Goal: Transaction & Acquisition: Purchase product/service

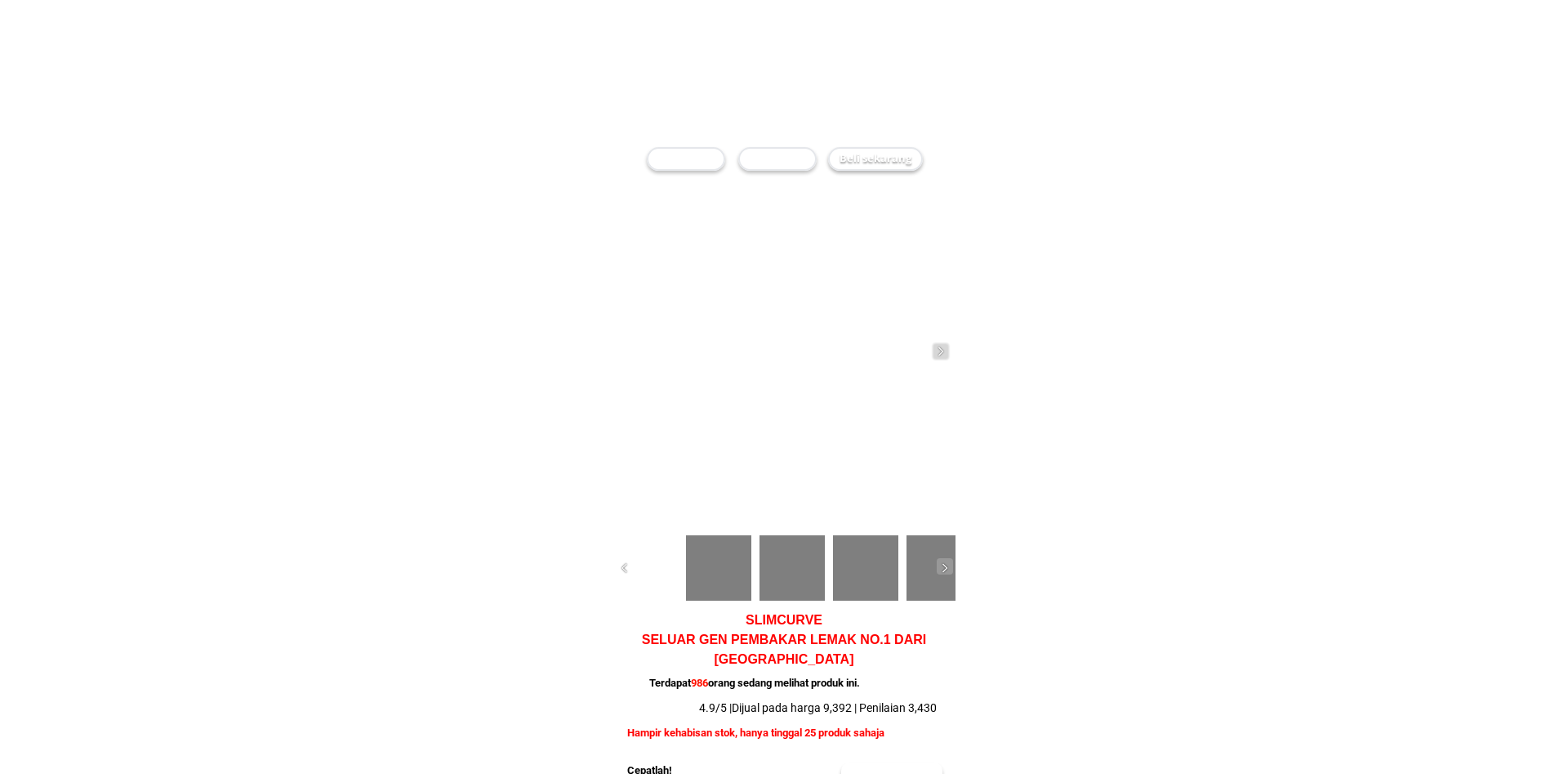
checkbox input "true"
radio input "true"
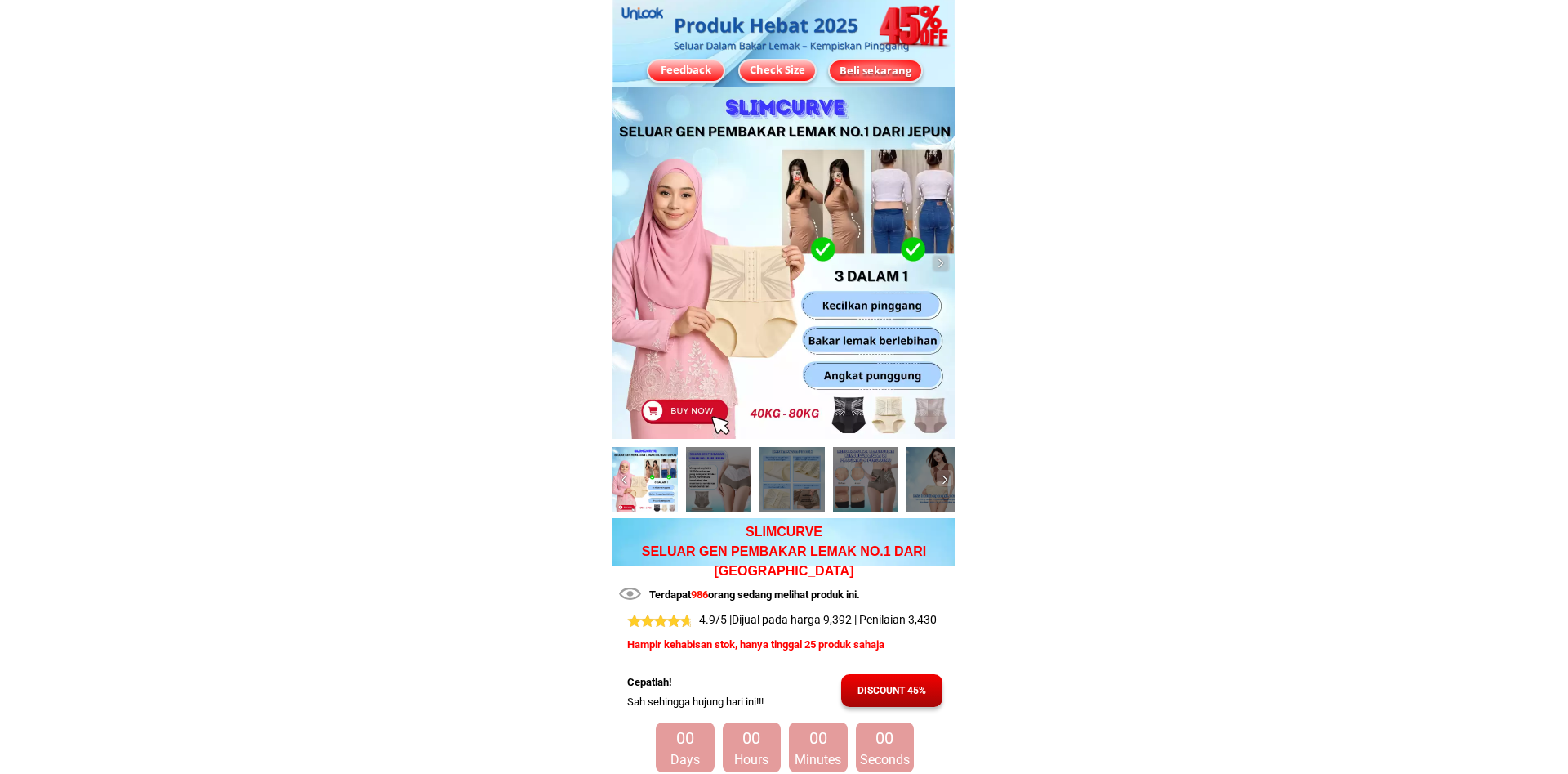
click at [893, 81] on div "Beli sekarang" at bounding box center [875, 69] width 96 height 24
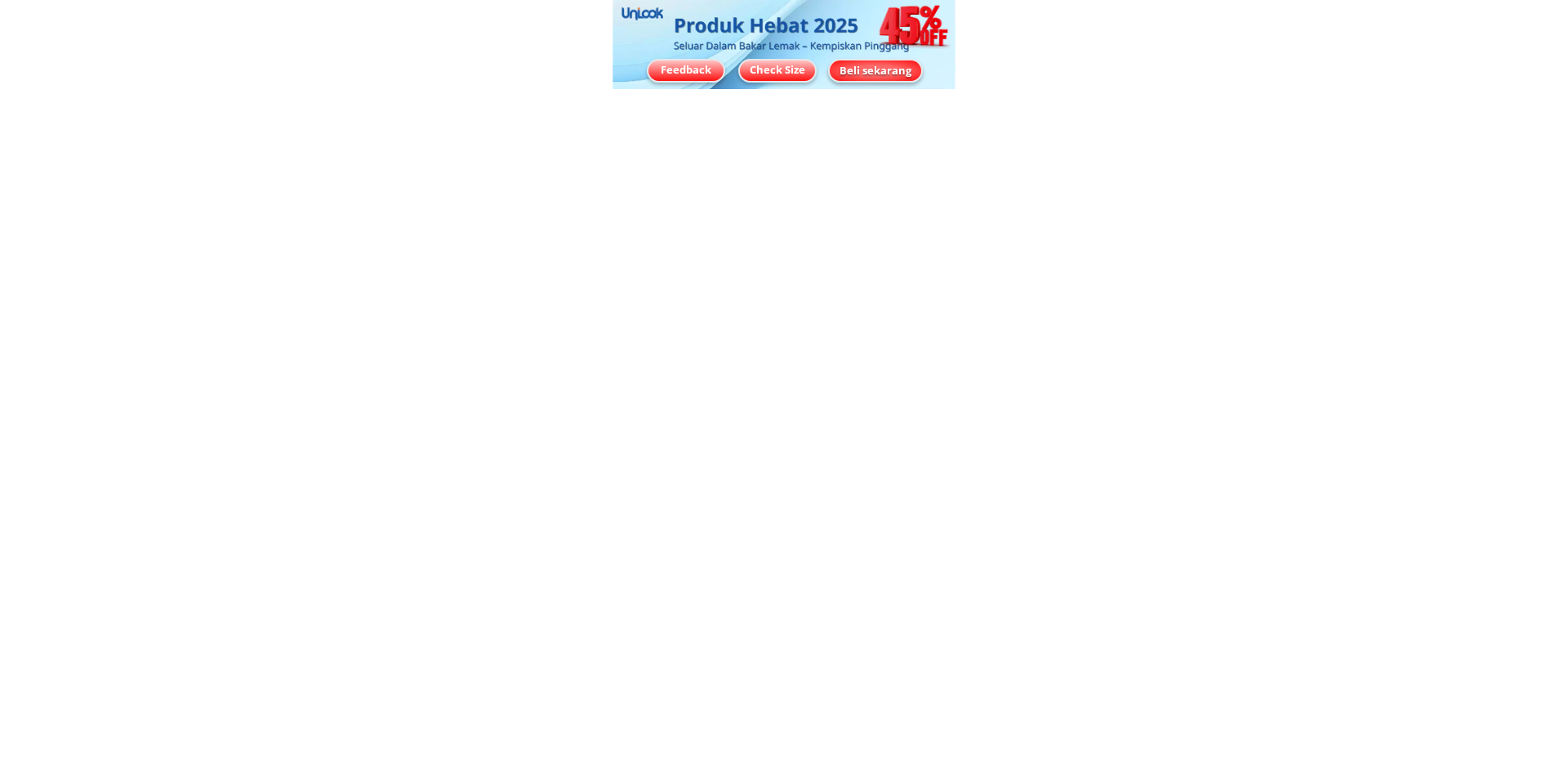
scroll to position [11594, 0]
